Goal: Information Seeking & Learning: Learn about a topic

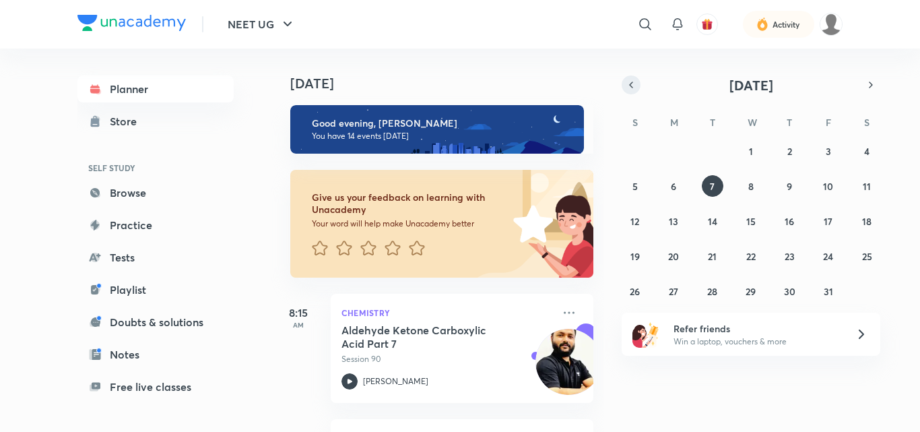
click at [631, 81] on icon "button" at bounding box center [630, 85] width 11 height 12
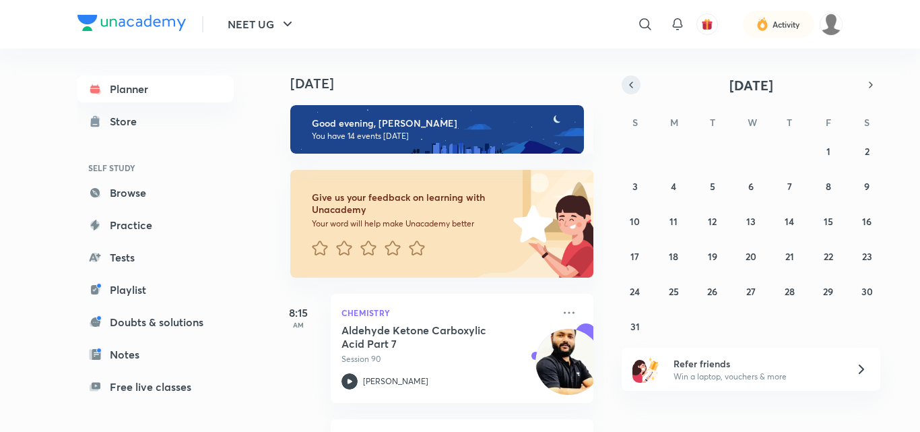
click at [631, 81] on icon "button" at bounding box center [630, 85] width 11 height 12
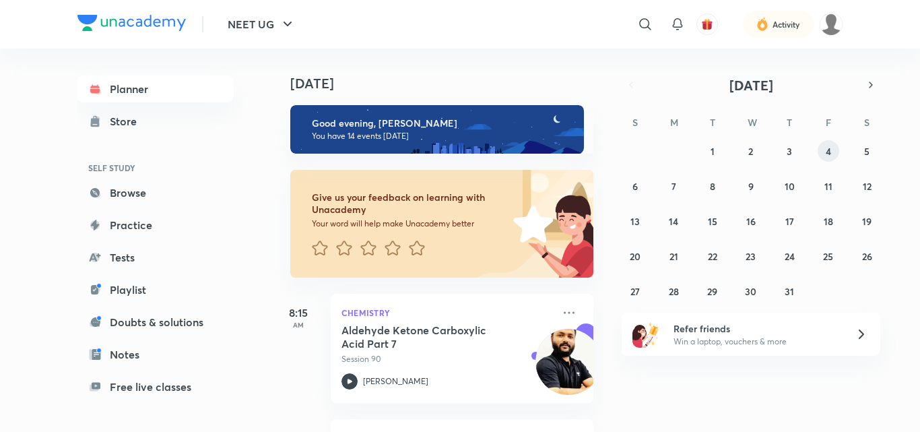
click at [831, 152] on button "4" at bounding box center [828, 151] width 22 height 22
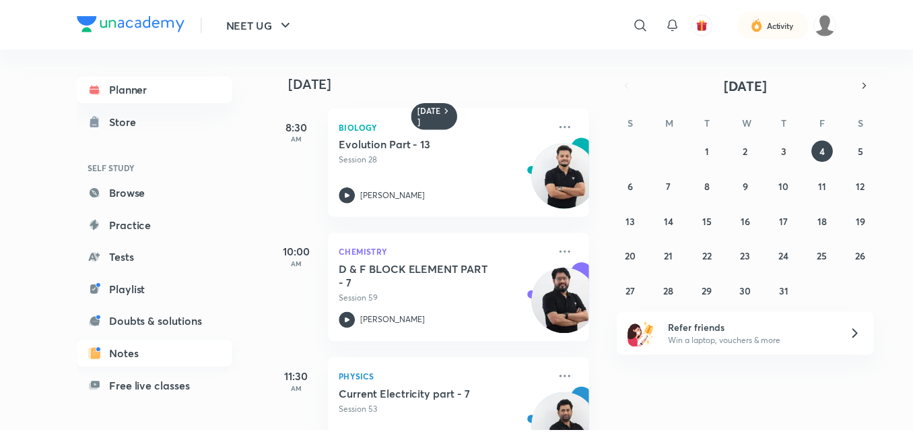
scroll to position [110, 0]
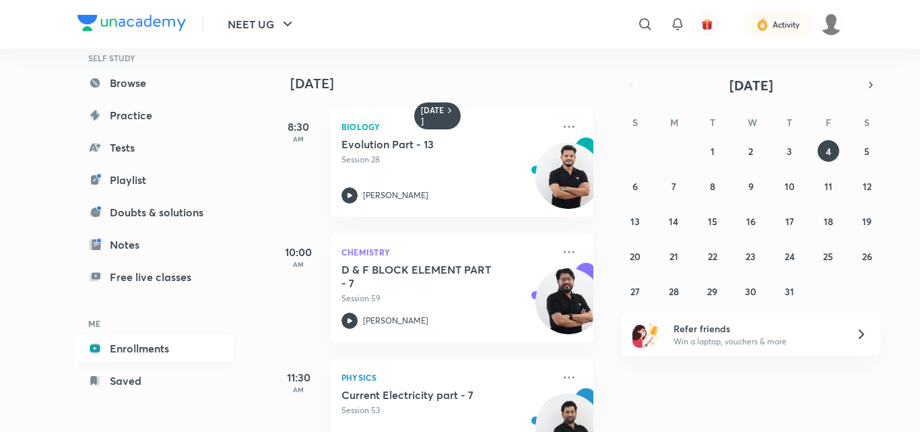
click at [131, 341] on link "Enrollments" at bounding box center [155, 348] width 156 height 27
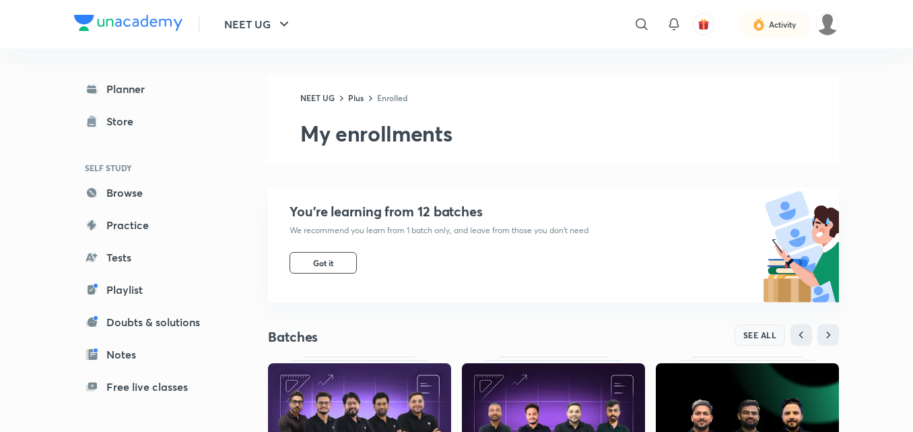
click at [772, 338] on span "SEE ALL" at bounding box center [760, 334] width 34 height 9
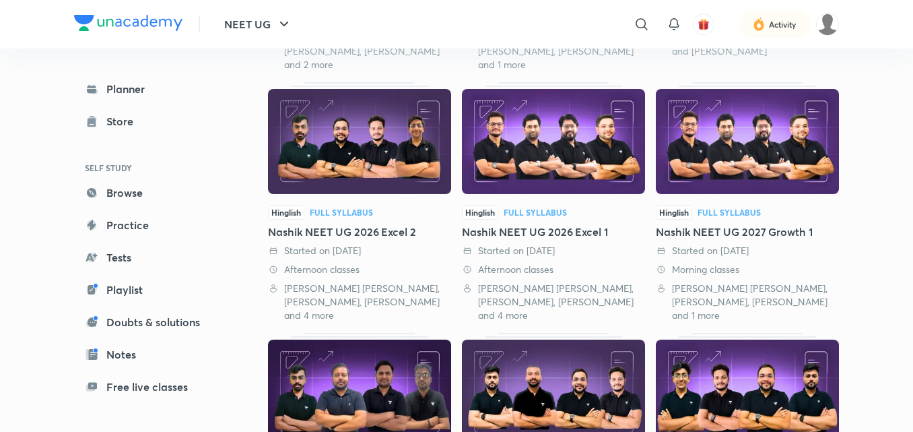
scroll to position [301, 0]
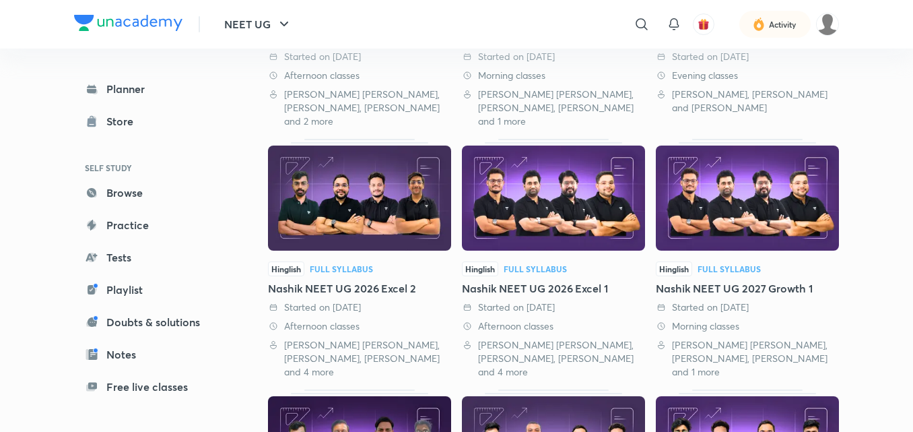
click at [776, 243] on img at bounding box center [747, 197] width 183 height 105
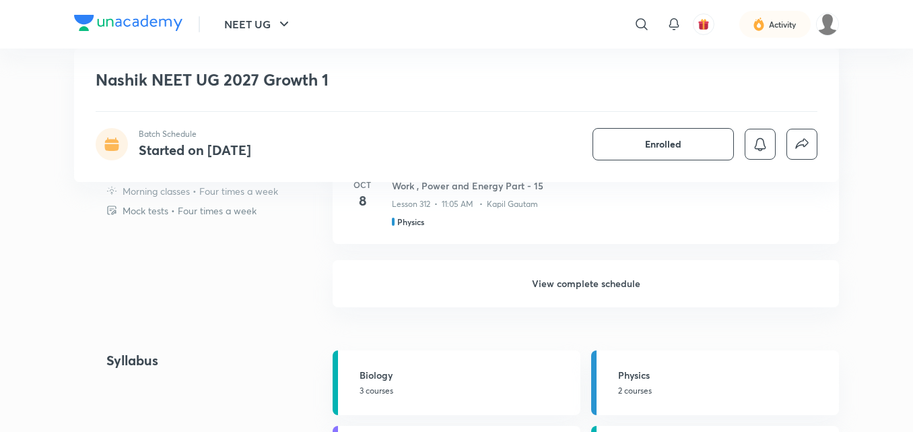
scroll to position [951, 0]
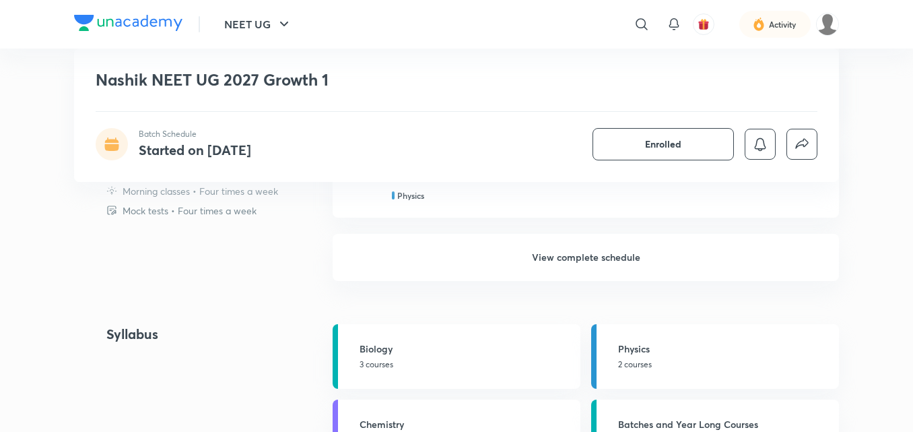
click at [600, 266] on h6 "View complete schedule" at bounding box center [586, 257] width 506 height 47
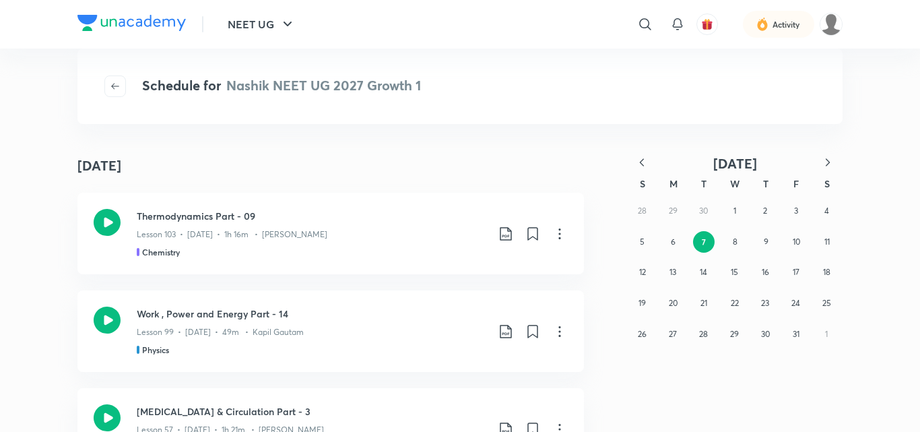
click at [639, 159] on icon "button" at bounding box center [641, 162] width 13 height 13
click at [739, 210] on button "4" at bounding box center [735, 211] width 22 height 22
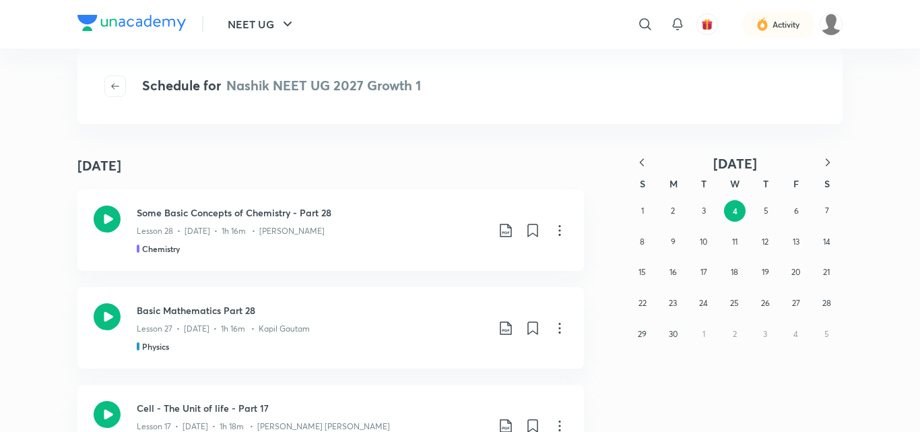
scroll to position [1895, 0]
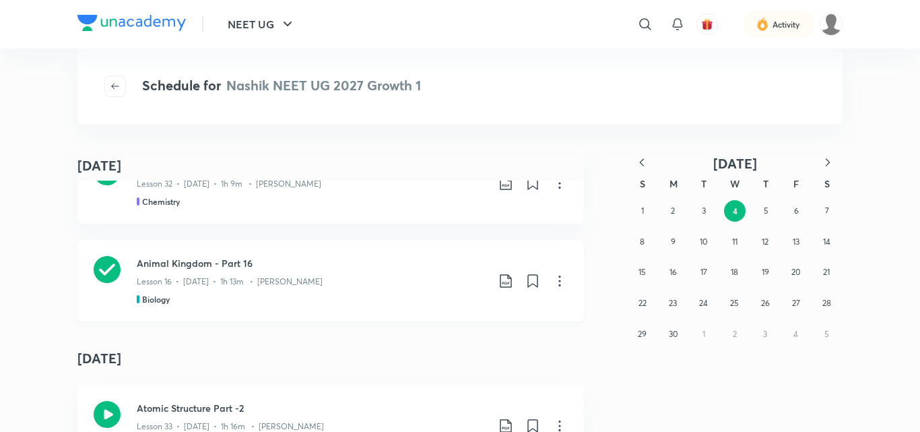
click at [105, 257] on icon at bounding box center [107, 269] width 27 height 27
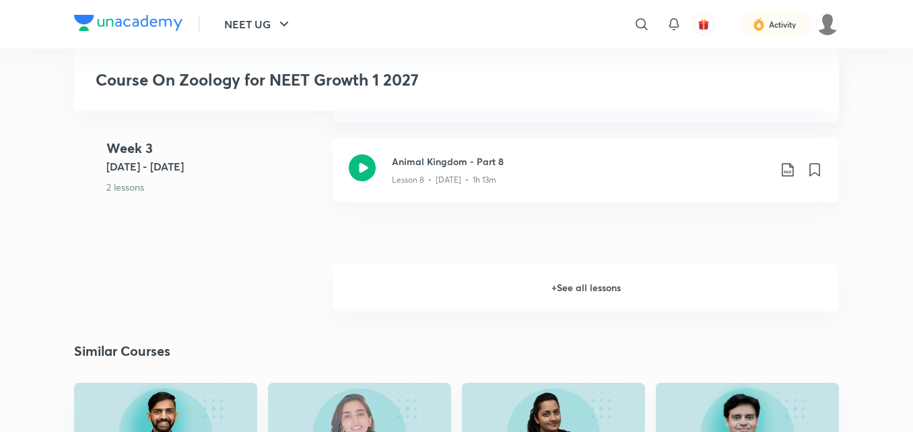
scroll to position [1253, 0]
click at [576, 283] on h6 "+ See all lessons" at bounding box center [586, 286] width 506 height 47
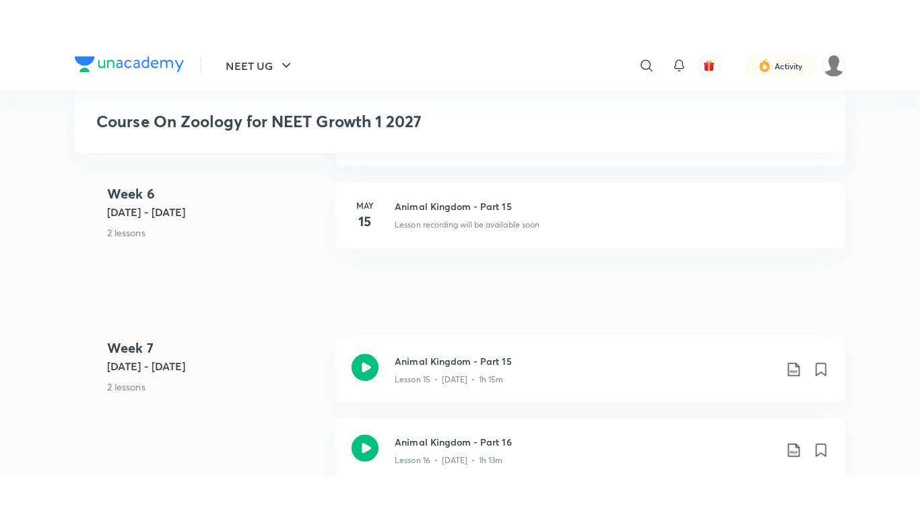
scroll to position [2119, 0]
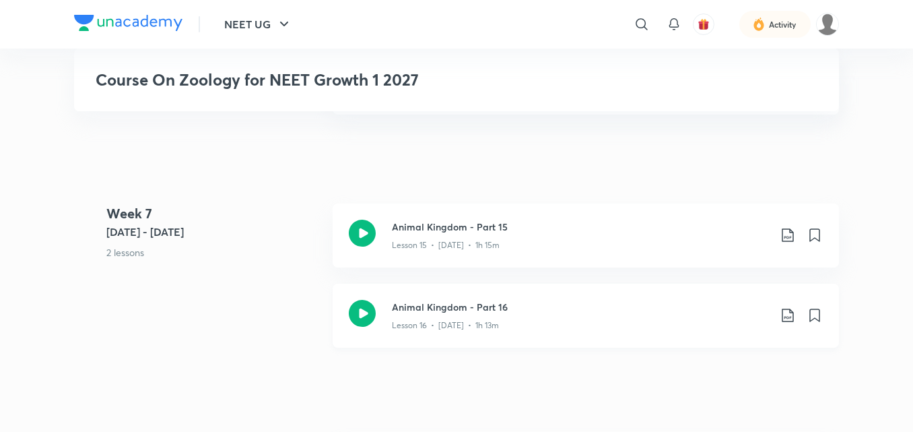
click at [371, 310] on icon at bounding box center [362, 313] width 27 height 27
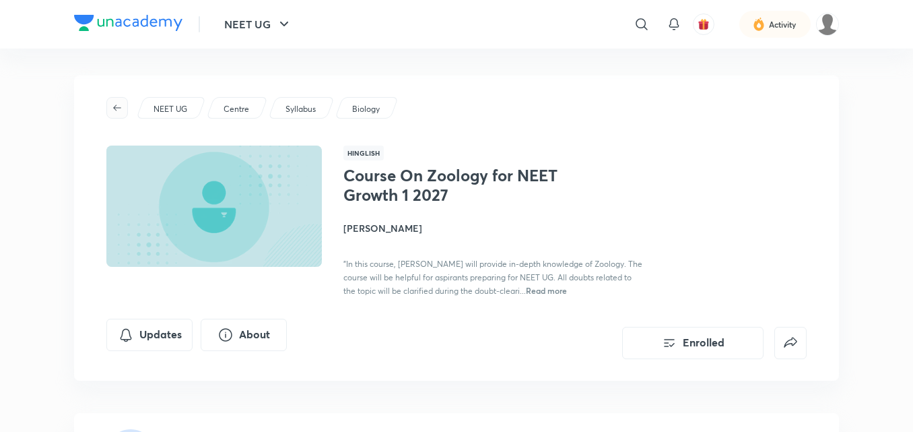
click at [116, 104] on icon "button" at bounding box center [117, 107] width 11 height 11
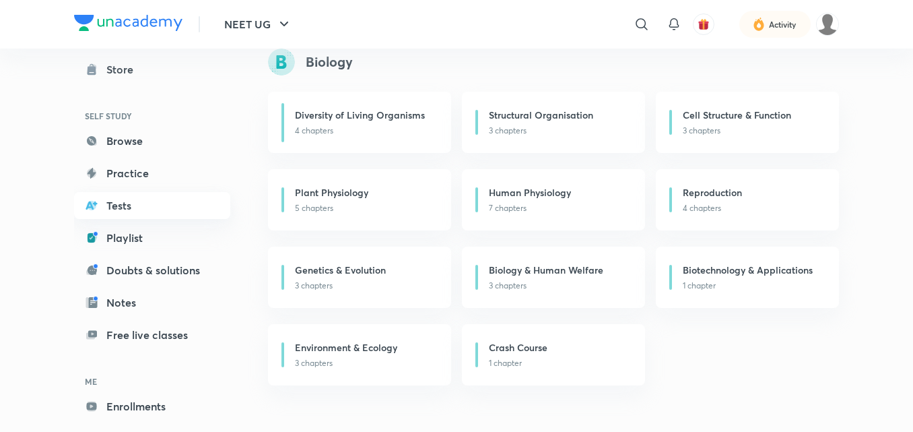
scroll to position [110, 0]
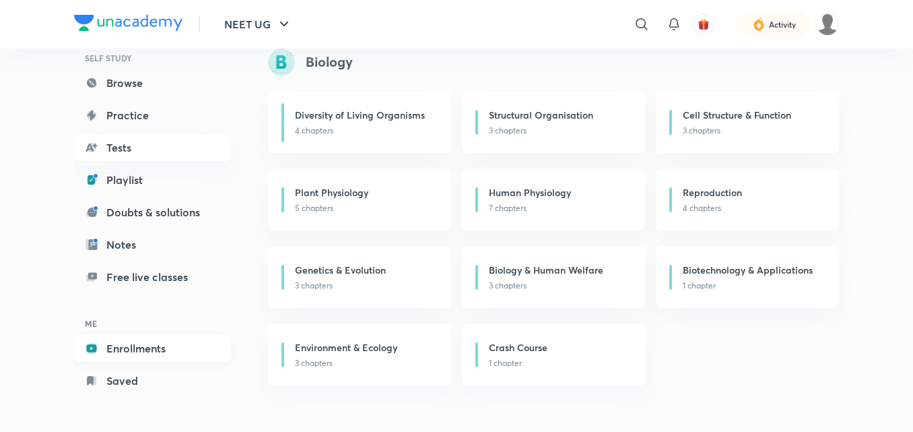
click at [120, 343] on link "Enrollments" at bounding box center [152, 348] width 156 height 27
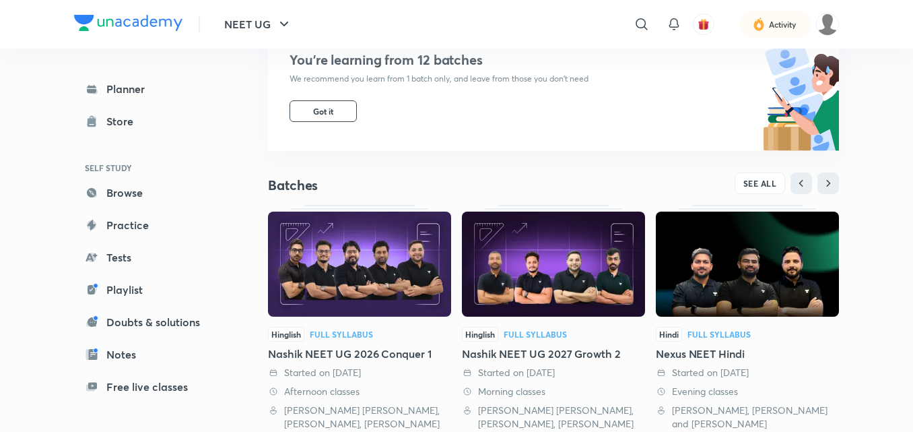
scroll to position [147, 0]
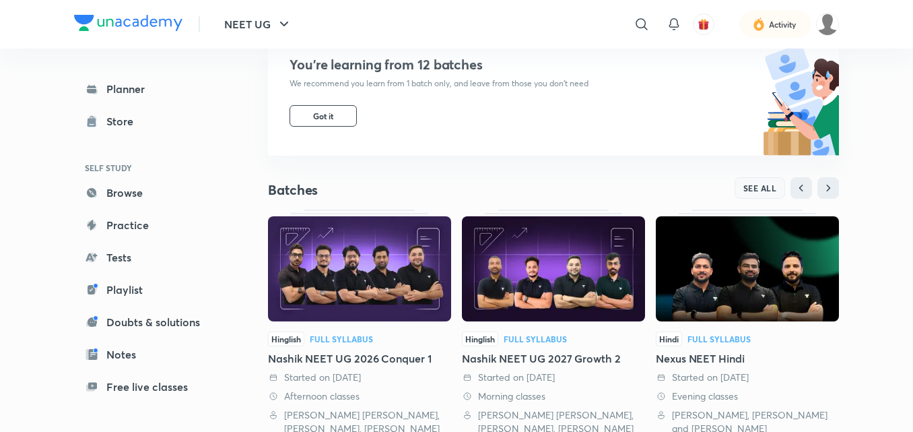
click at [773, 190] on span "SEE ALL" at bounding box center [760, 187] width 34 height 9
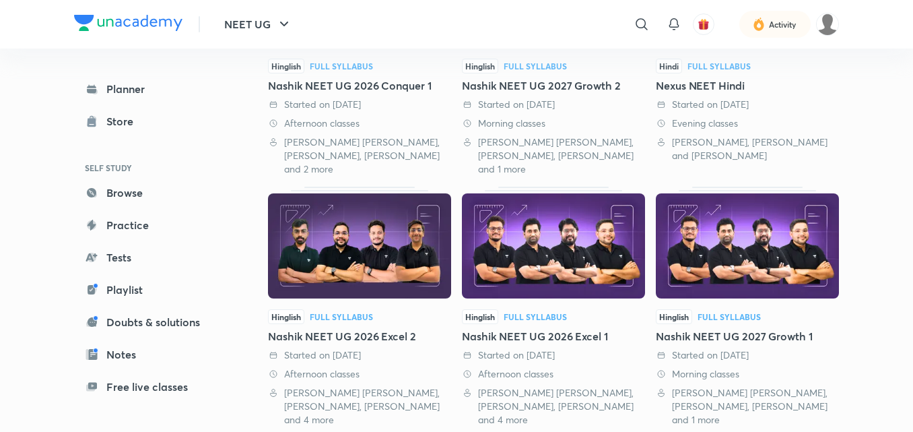
scroll to position [265, 0]
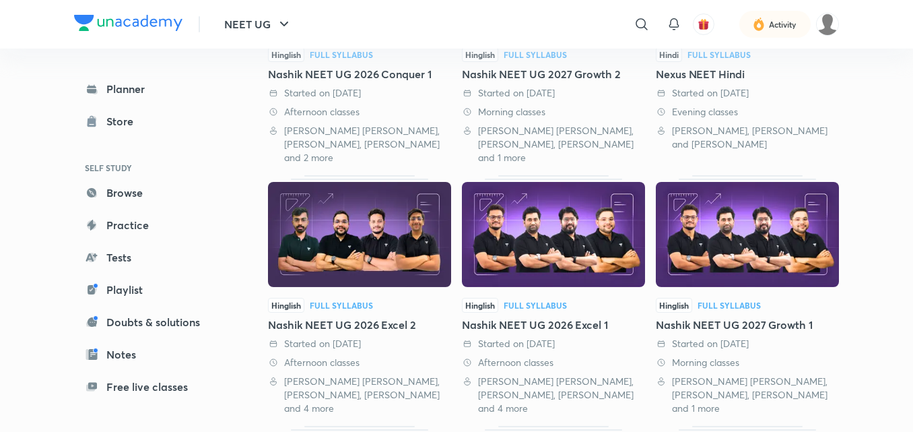
click at [765, 201] on img at bounding box center [747, 234] width 183 height 105
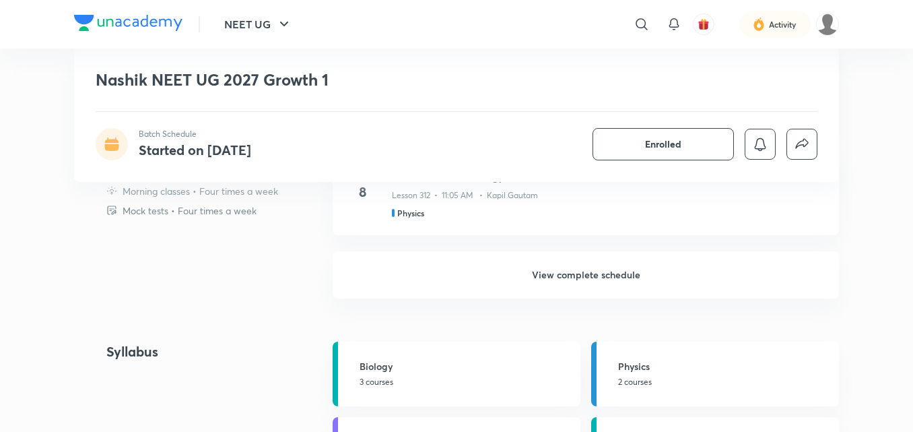
scroll to position [951, 0]
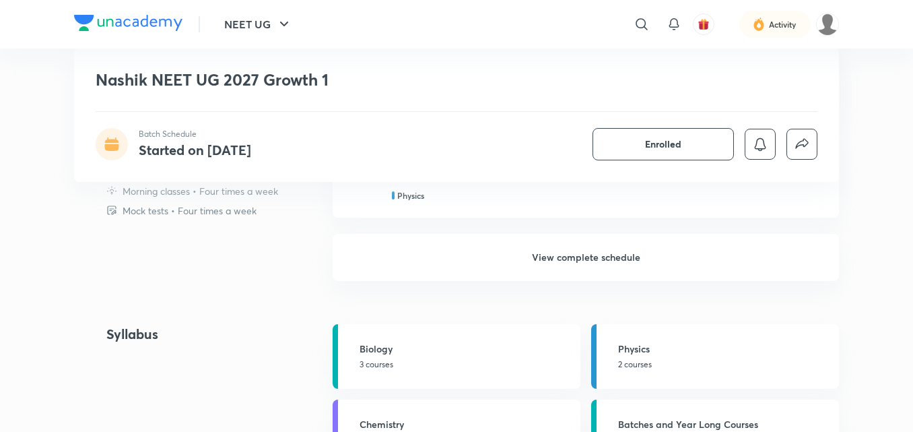
click at [591, 256] on h6 "View complete schedule" at bounding box center [586, 257] width 506 height 47
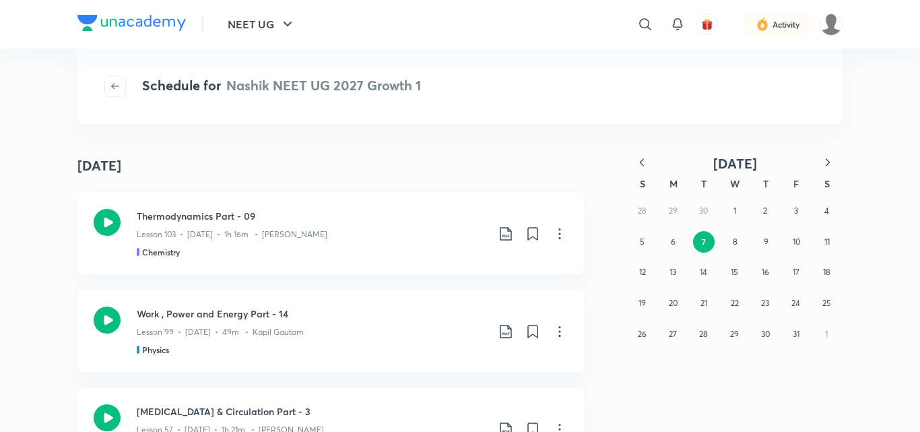
click at [640, 160] on icon "button" at bounding box center [641, 162] width 13 height 13
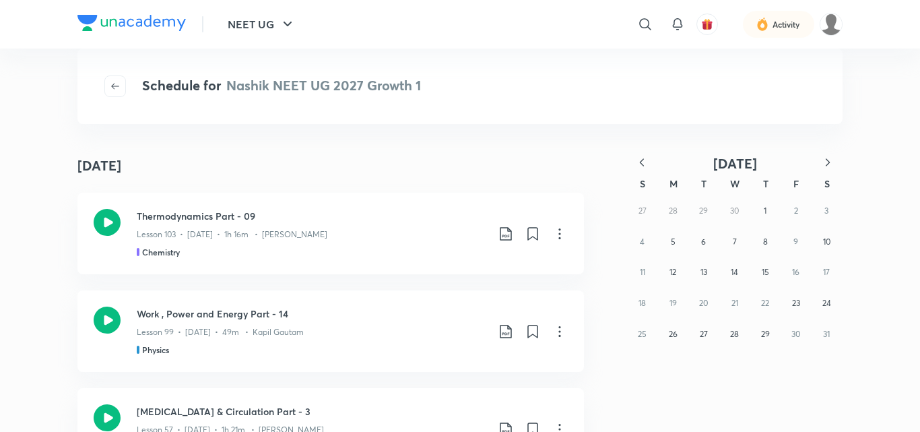
click at [640, 160] on icon "button" at bounding box center [641, 162] width 13 height 13
click at [706, 244] on button "8" at bounding box center [704, 242] width 22 height 22
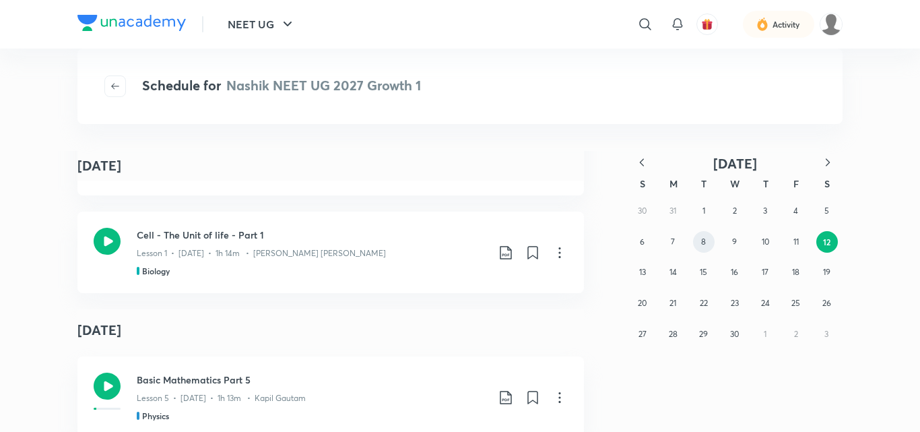
scroll to position [1122, 0]
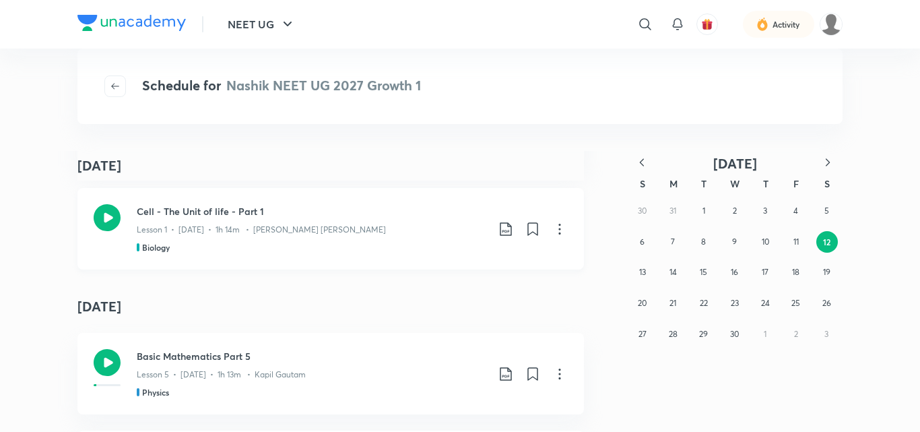
click at [96, 217] on icon at bounding box center [107, 217] width 27 height 27
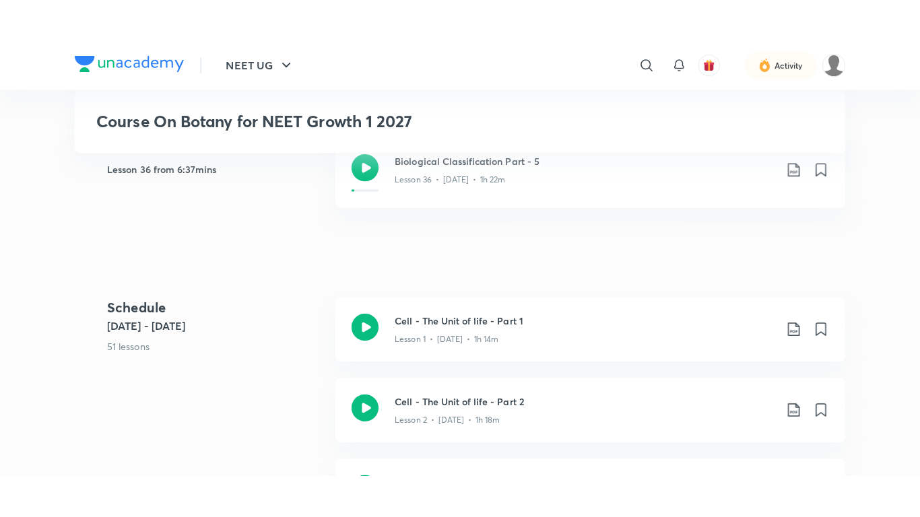
scroll to position [395, 0]
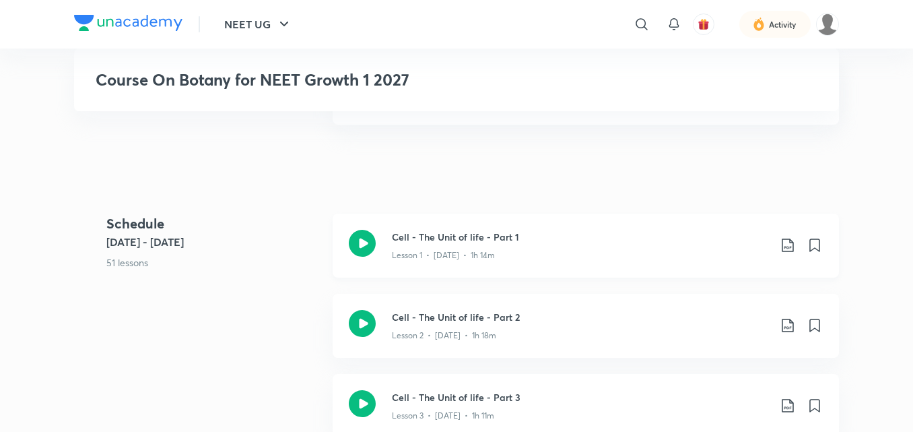
click at [359, 246] on icon at bounding box center [362, 243] width 27 height 27
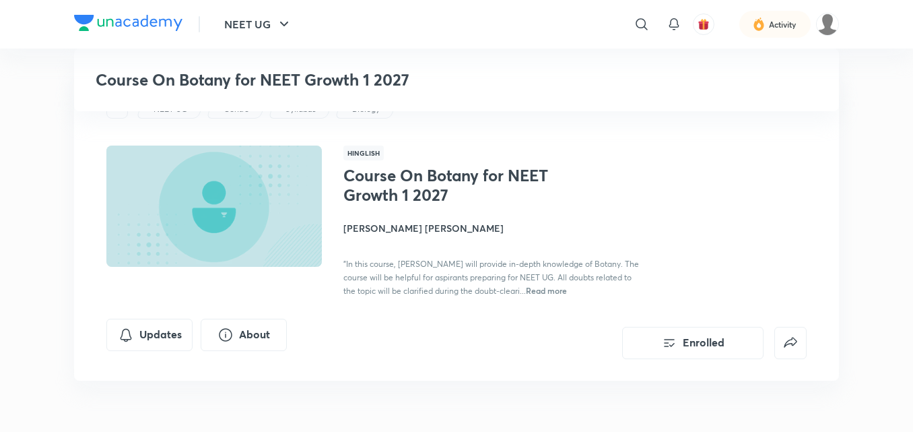
scroll to position [395, 0]
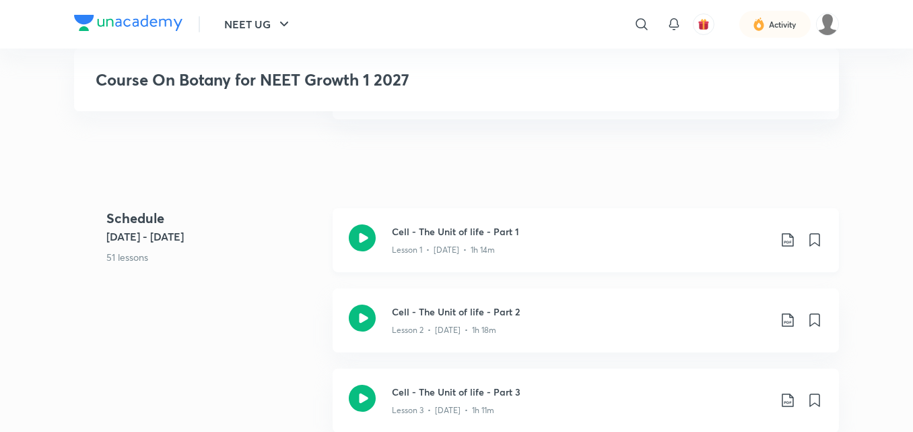
click at [368, 232] on icon at bounding box center [362, 237] width 27 height 27
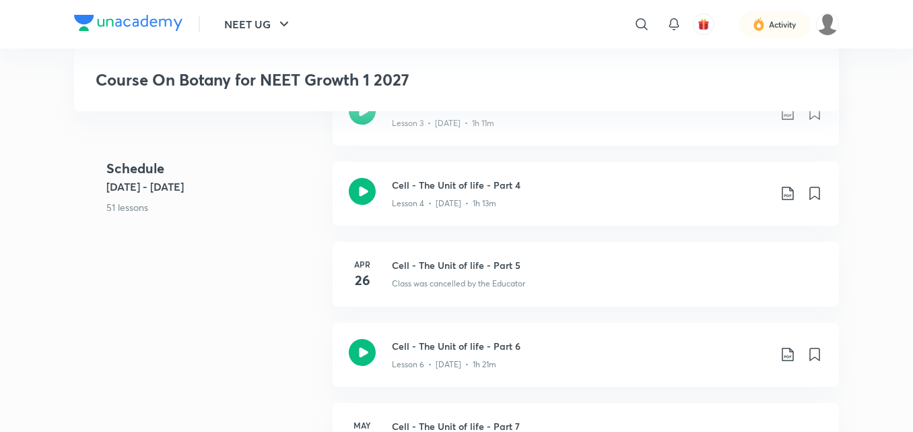
scroll to position [683, 0]
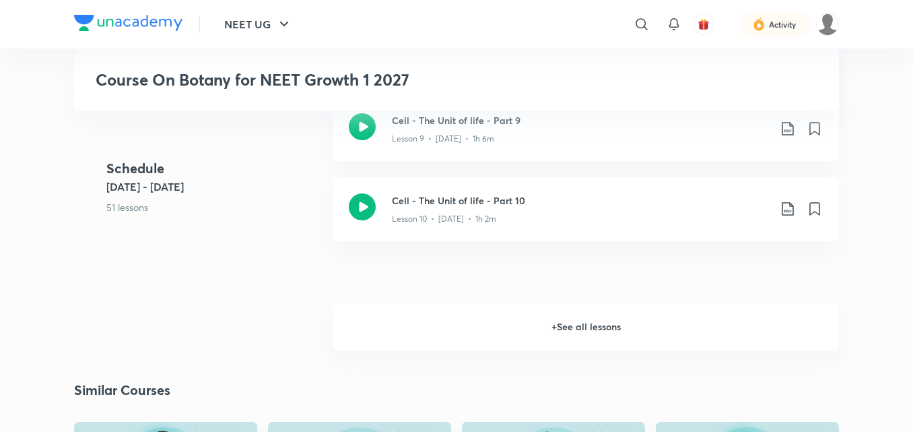
scroll to position [1140, 0]
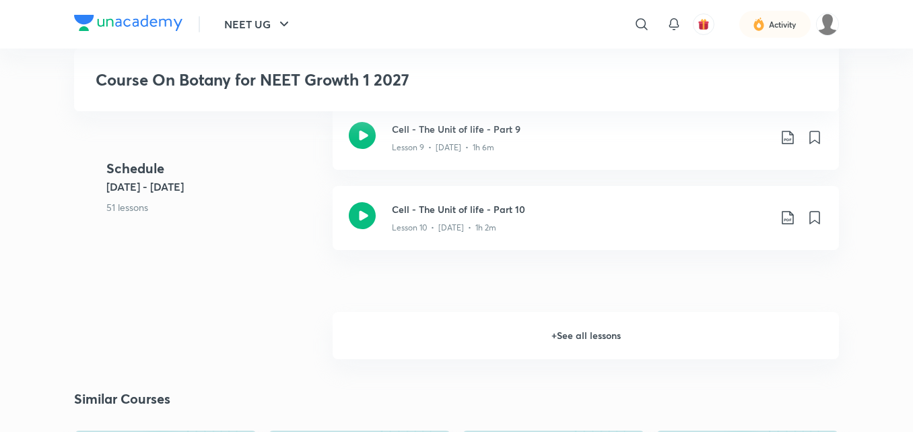
click at [613, 327] on h6 "+ See all lessons" at bounding box center [586, 335] width 506 height 47
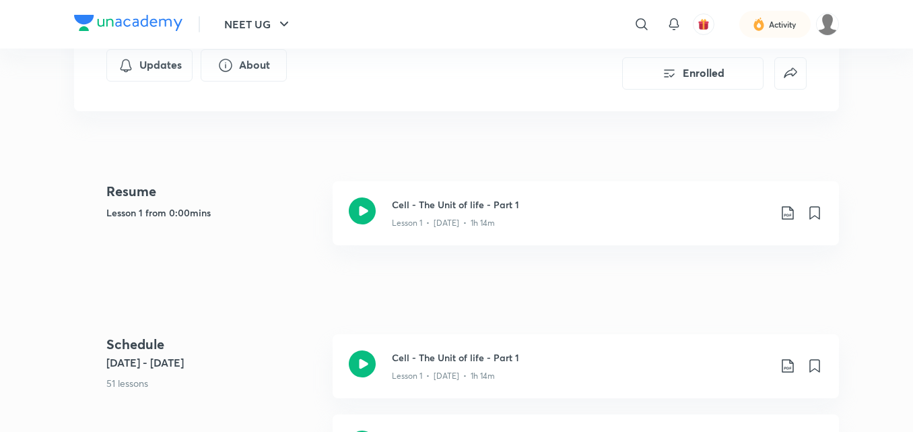
scroll to position [247, 0]
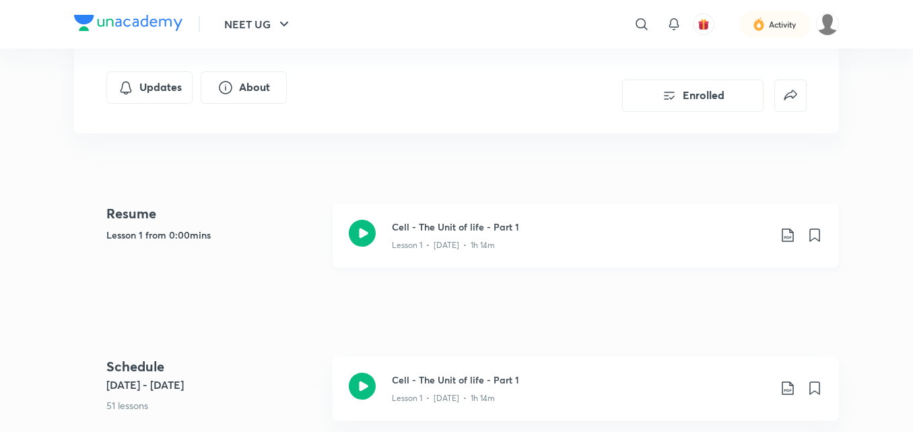
click at [371, 232] on icon at bounding box center [362, 232] width 27 height 27
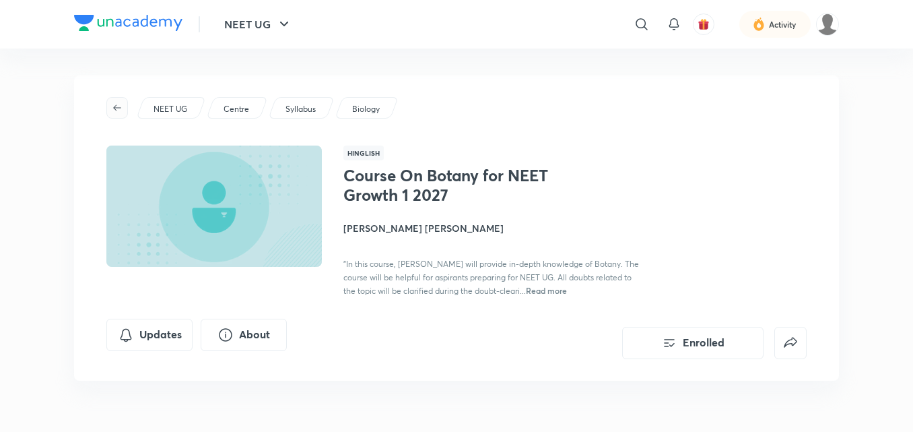
click at [116, 110] on icon "button" at bounding box center [117, 107] width 8 height 6
click at [306, 101] on div "Syllabus" at bounding box center [301, 108] width 67 height 22
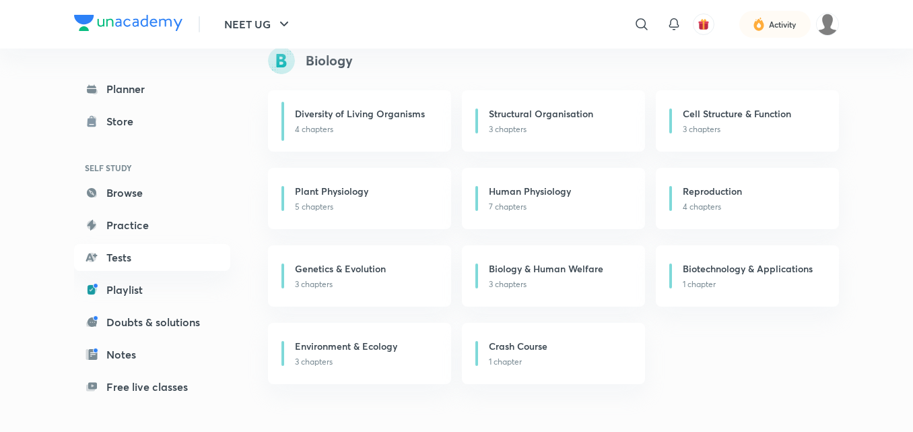
scroll to position [175, 0]
click at [536, 116] on h6 "Structural Organisation" at bounding box center [541, 112] width 104 height 14
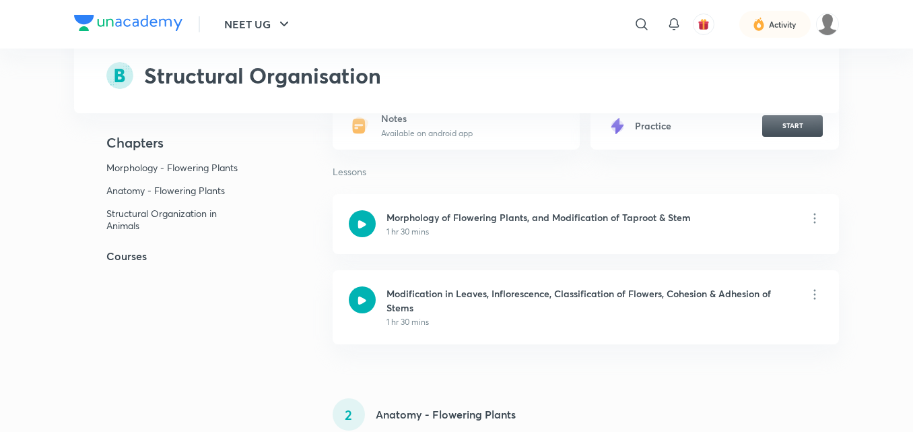
scroll to position [103, 0]
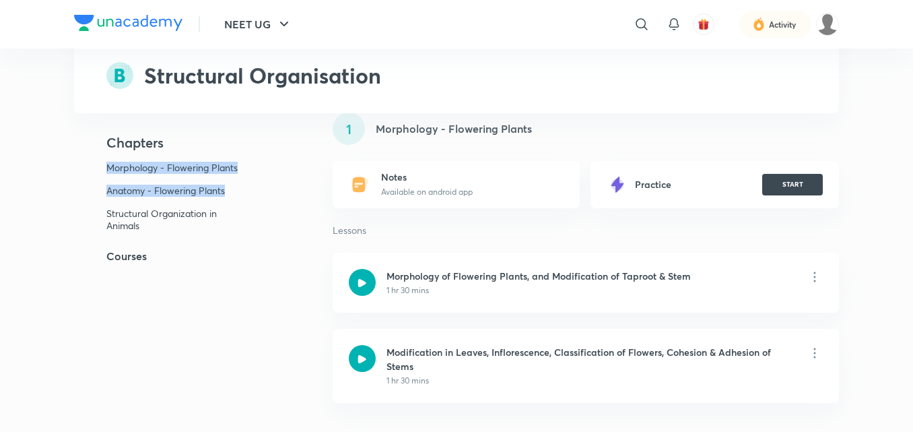
drag, startPoint x: 197, startPoint y: 116, endPoint x: 272, endPoint y: 246, distance: 150.2
click at [272, 242] on div "Morphology - Flowering Plants Anatomy - Flowering Plants Structural Organizatio…" at bounding box center [181, 202] width 215 height 81
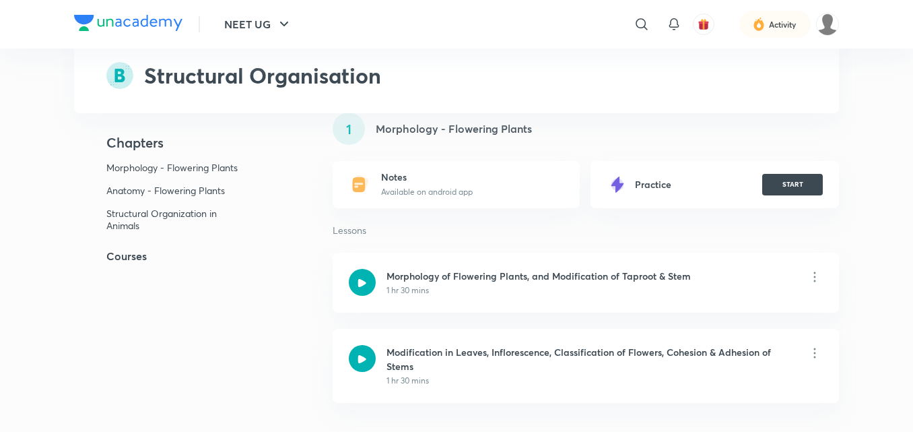
click at [272, 242] on div "Morphology - Flowering Plants Anatomy - Flowering Plants Structural Organizatio…" at bounding box center [181, 202] width 215 height 81
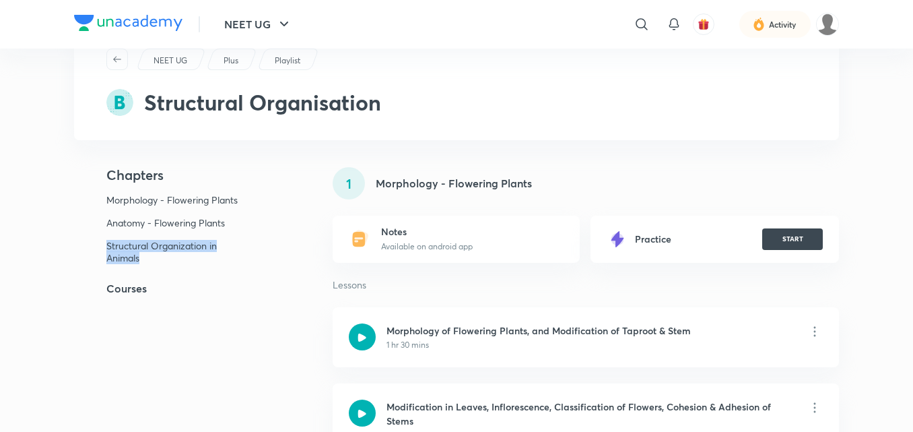
scroll to position [0, 0]
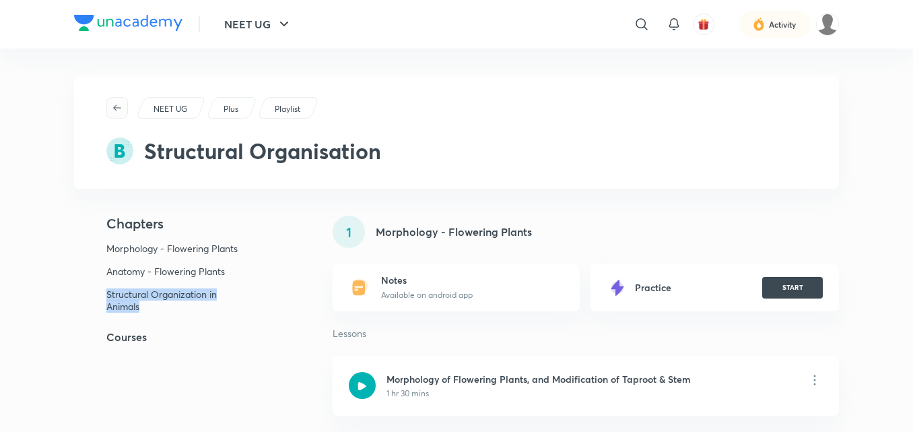
click at [116, 104] on icon "button" at bounding box center [117, 107] width 11 height 11
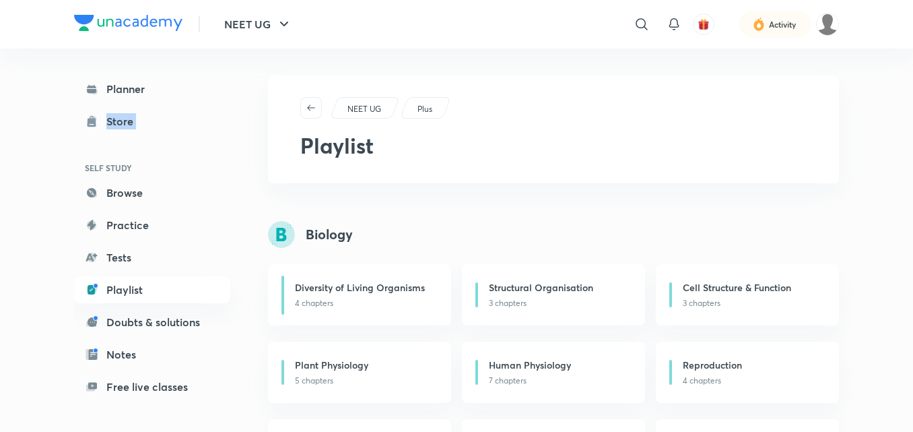
click at [116, 104] on div "Planner Store SELF STUDY Browse Practice Tests Playlist Doubts & solutions Note…" at bounding box center [152, 289] width 156 height 428
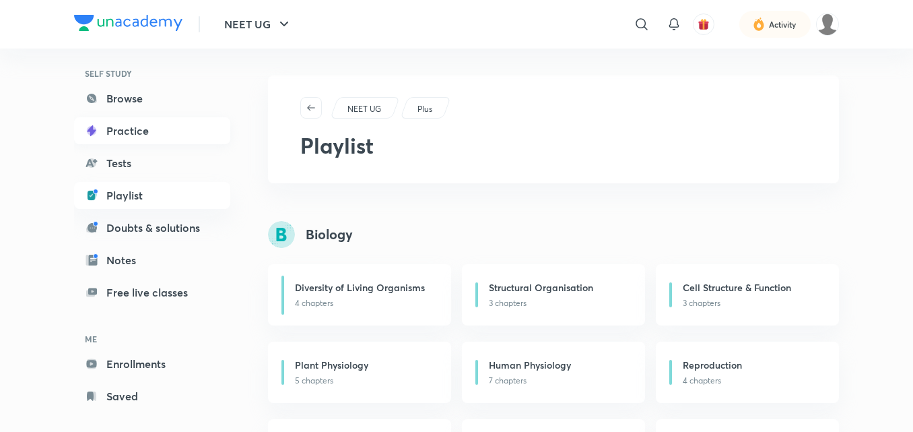
scroll to position [110, 0]
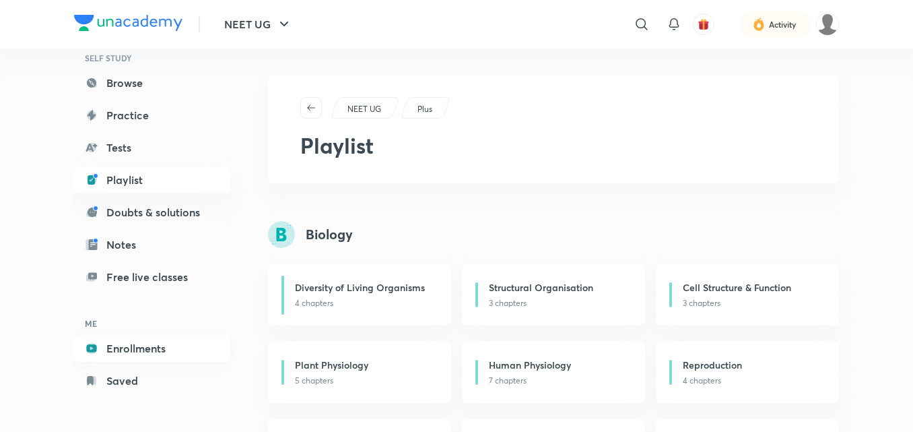
click at [157, 342] on link "Enrollments" at bounding box center [152, 348] width 156 height 27
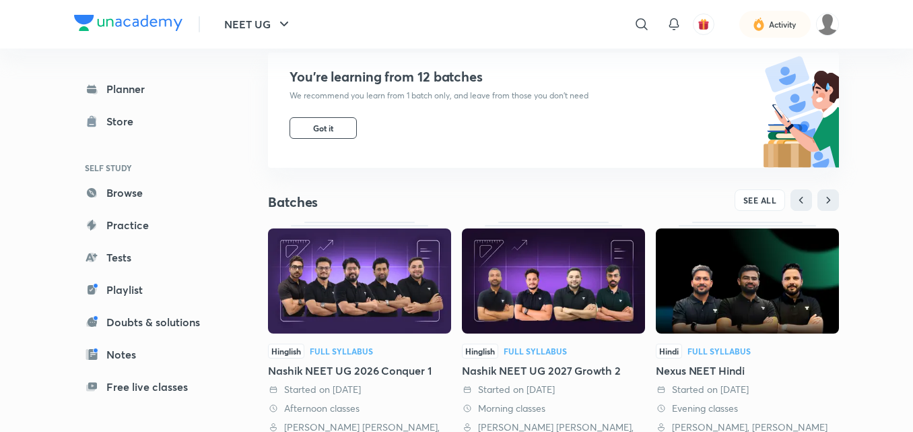
scroll to position [157, 0]
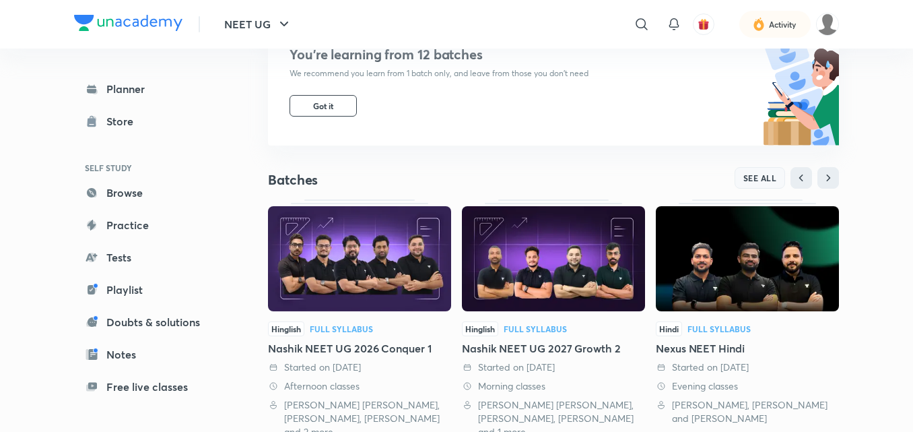
click at [741, 183] on button "SEE ALL" at bounding box center [759, 178] width 51 height 22
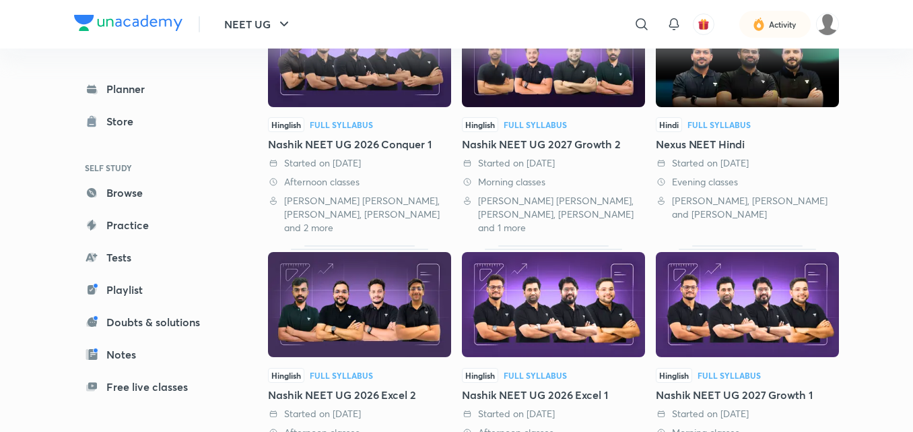
scroll to position [198, 0]
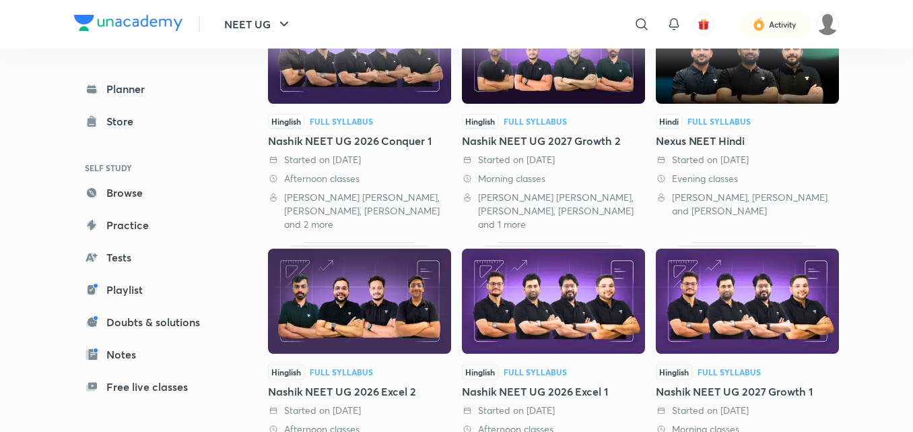
click at [774, 302] on img at bounding box center [747, 300] width 183 height 105
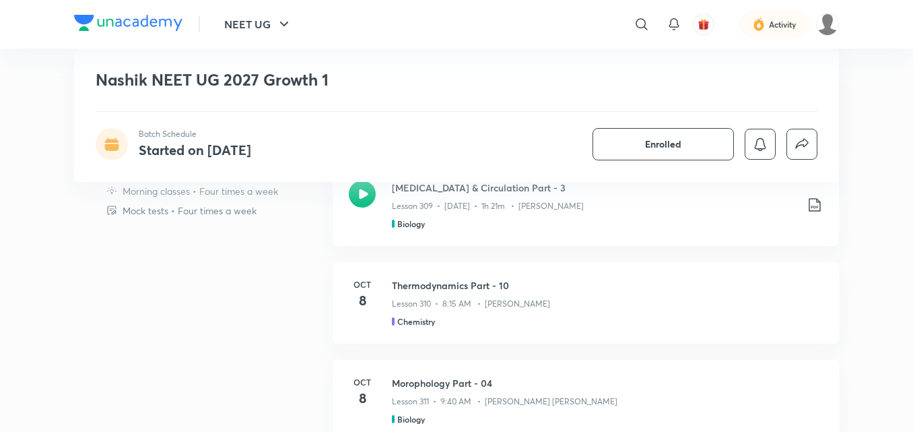
scroll to position [613, 0]
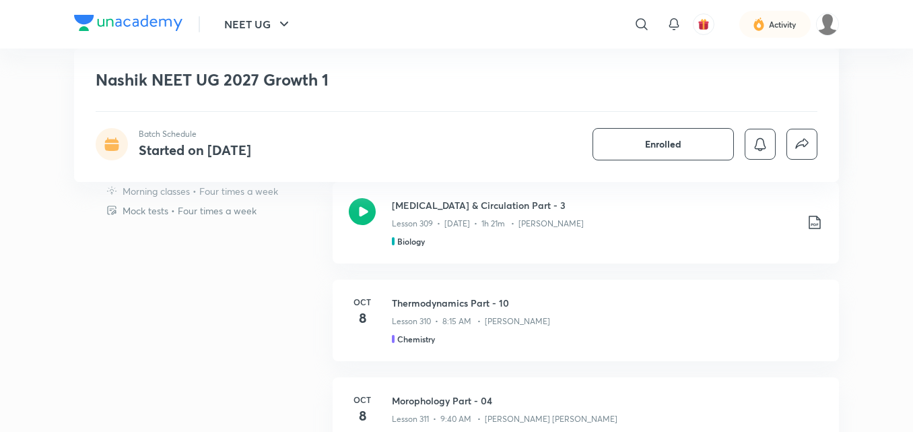
click at [602, 260] on div "[MEDICAL_DATA] & Circulation Part - 3 Lesson 309 • [DATE] • 1h 21m • [PERSON_NA…" at bounding box center [586, 222] width 506 height 81
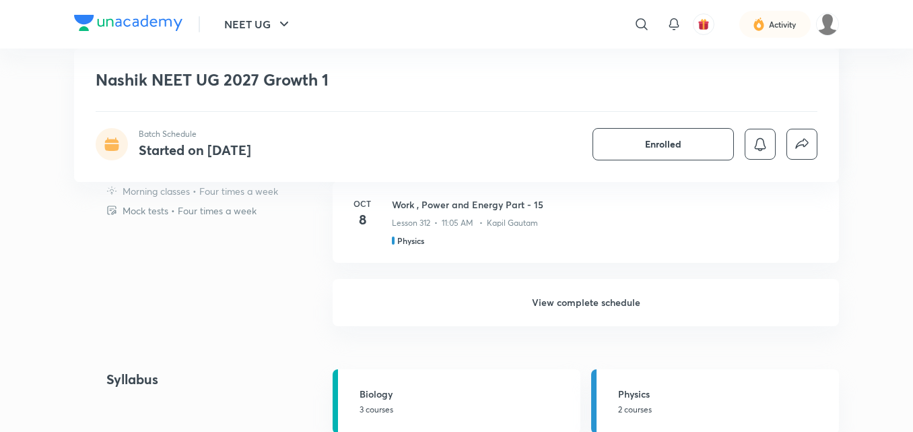
scroll to position [914, 0]
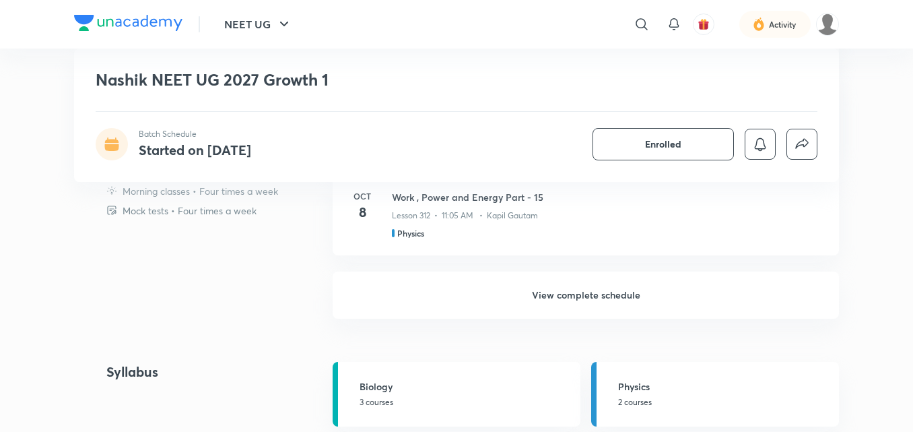
click at [602, 294] on h6 "View complete schedule" at bounding box center [586, 294] width 506 height 47
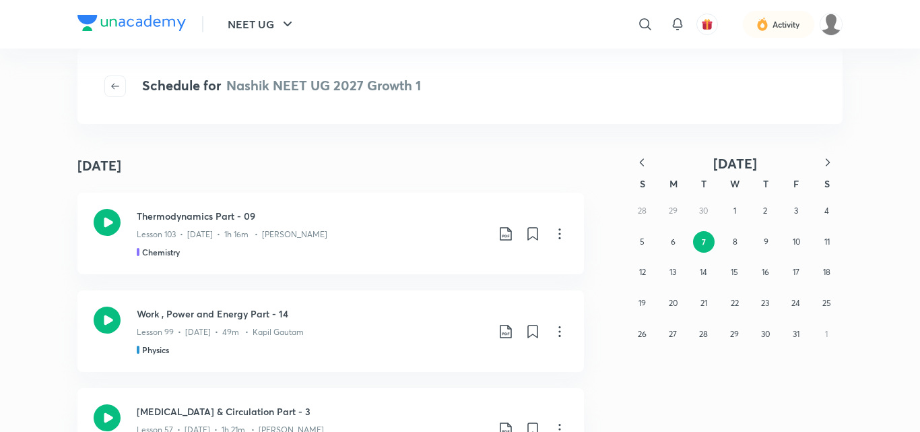
click at [638, 164] on icon "button" at bounding box center [641, 162] width 13 height 13
click at [704, 238] on abbr "5" at bounding box center [703, 241] width 5 height 10
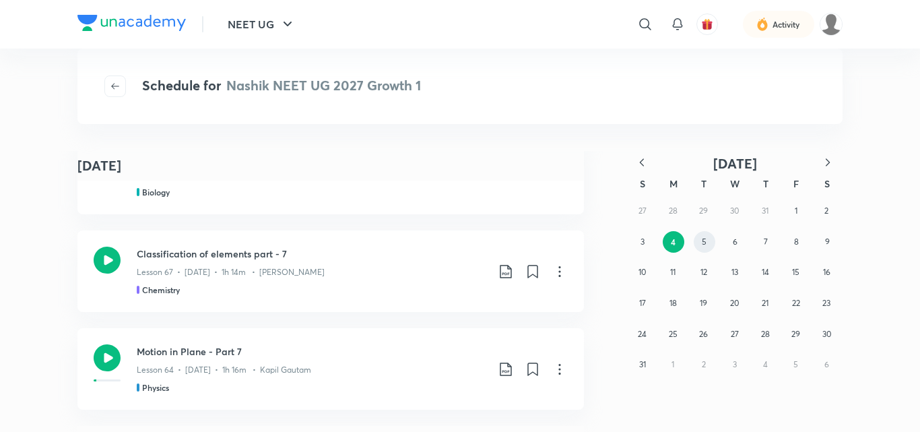
scroll to position [2969, 0]
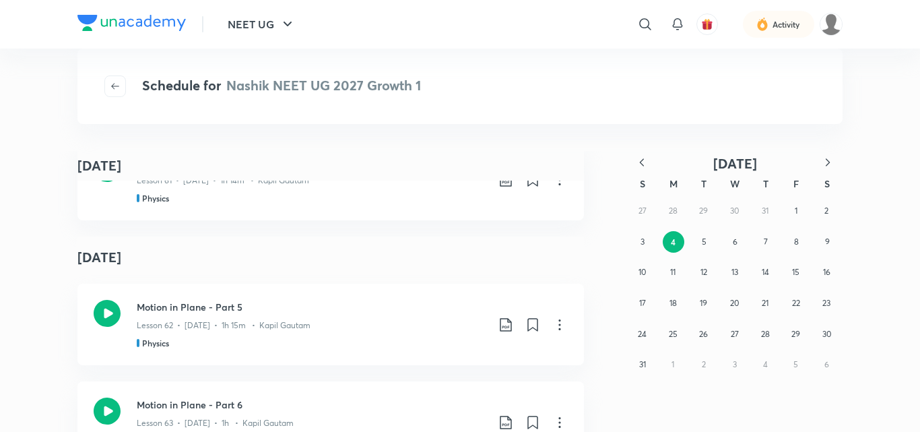
click at [640, 164] on icon "button" at bounding box center [641, 162] width 13 height 13
click at [701, 211] on button "1" at bounding box center [704, 211] width 22 height 22
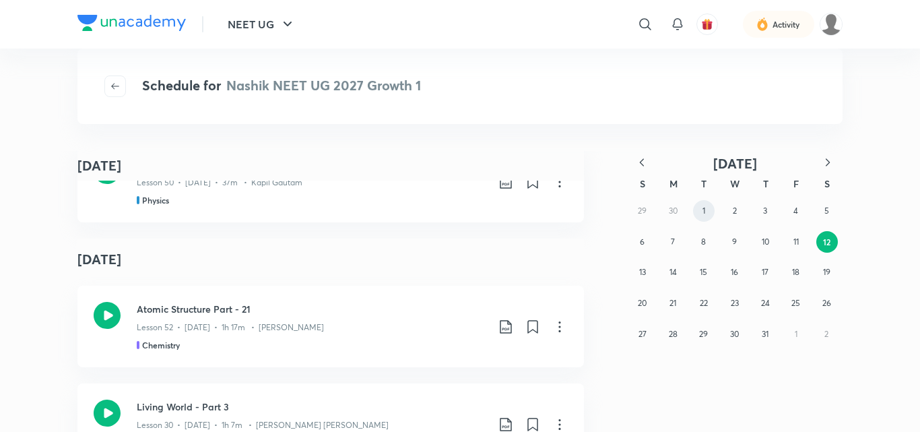
scroll to position [1858, 0]
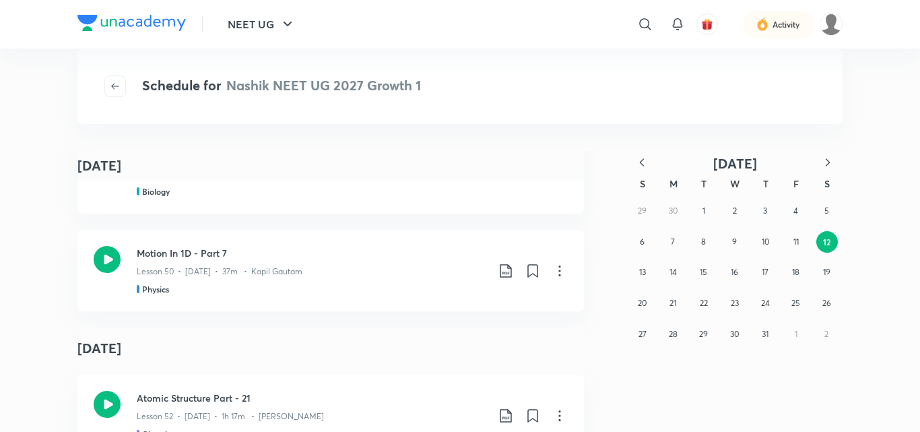
drag, startPoint x: 319, startPoint y: 104, endPoint x: 291, endPoint y: 123, distance: 34.0
click at [304, 96] on div "Schedule for Nashik NEET UG 2027 Growth 1" at bounding box center [459, 85] width 765 height 75
drag, startPoint x: 291, startPoint y: 123, endPoint x: 280, endPoint y: 172, distance: 49.7
click at [280, 172] on div "Schedule for Nashik NEET UG 2027 Growth [DATE] [DATE] Atomic Structure Part - 1…" at bounding box center [459, 239] width 765 height 329
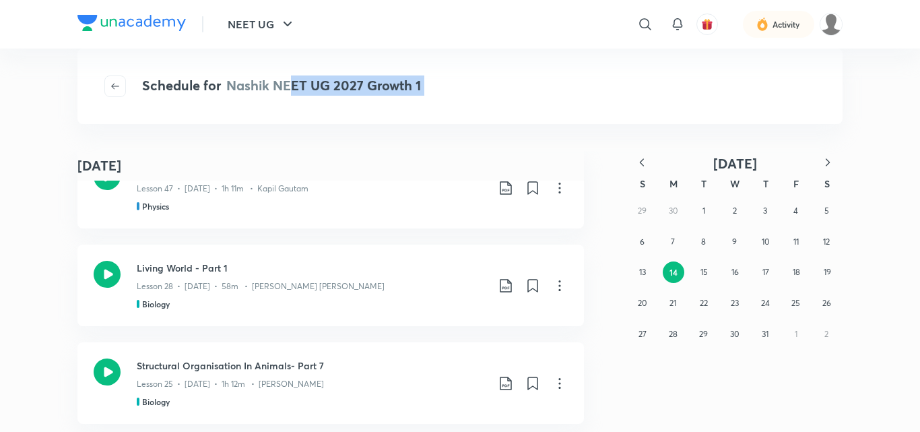
scroll to position [11208, 0]
